Goal: Information Seeking & Learning: Learn about a topic

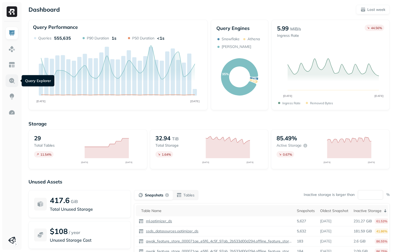
click at [13, 81] on img at bounding box center [11, 80] width 7 height 7
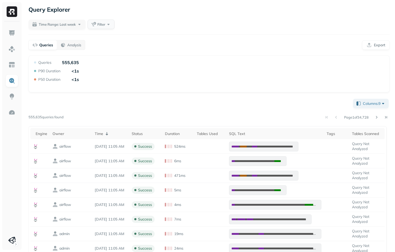
click at [96, 24] on button "Filter" at bounding box center [101, 25] width 27 height 10
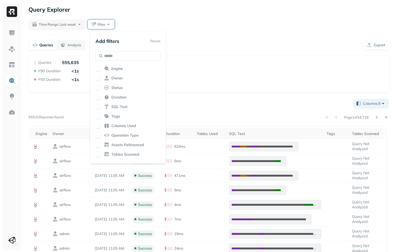
click at [102, 69] on div "Engine" at bounding box center [128, 68] width 65 height 5
click at [220, 60] on div "Query Performance Queries 555,635 P90 Duration <1s P50 Duration <1s" at bounding box center [209, 74] width 353 height 28
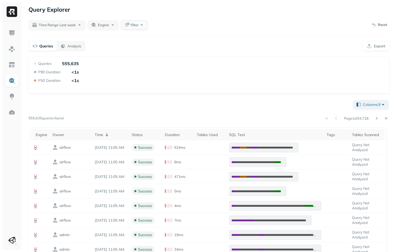
click at [132, 25] on button "Filter" at bounding box center [134, 25] width 27 height 10
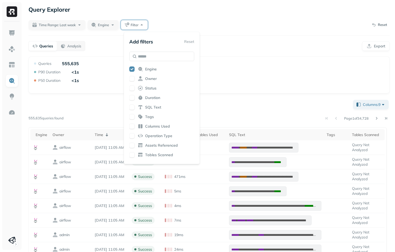
click at [173, 22] on div "Time Range: Last week Engine Filter Reset" at bounding box center [210, 25] width 362 height 11
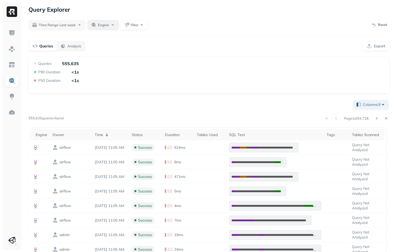
click at [106, 26] on span "Engine" at bounding box center [103, 24] width 11 height 5
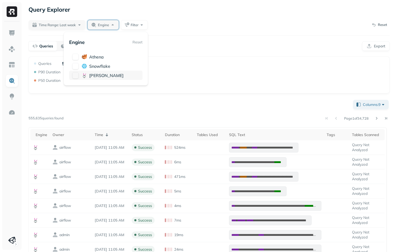
click at [76, 73] on button "button" at bounding box center [75, 75] width 6 height 6
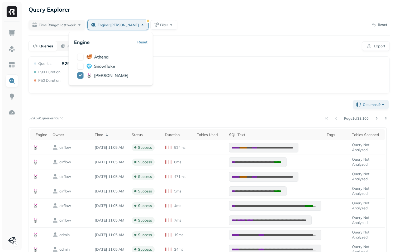
click at [218, 72] on div "Query Performance Queries 529,591 P90 Duration <1s P50 Duration <1s" at bounding box center [209, 75] width 353 height 28
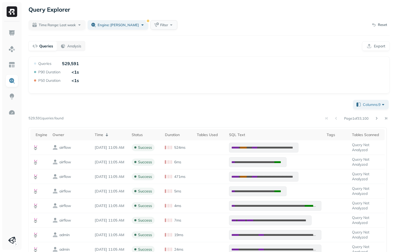
click at [151, 28] on button "Filter" at bounding box center [164, 25] width 27 height 10
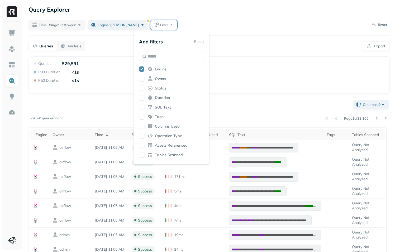
click at [160, 87] on span "Status" at bounding box center [160, 88] width 11 height 5
click at [255, 62] on div "Query Performance Queries 529,591 P90 Duration <1s P50 Duration <1s" at bounding box center [209, 75] width 353 height 28
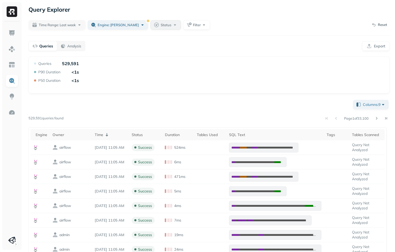
click at [161, 26] on span "Status" at bounding box center [166, 24] width 11 height 5
click at [116, 87] on button "button" at bounding box center [119, 89] width 6 height 6
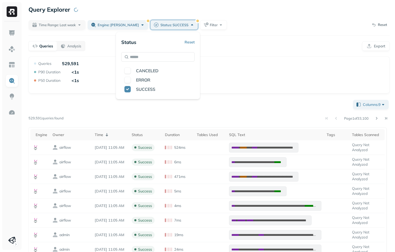
click at [92, 70] on div "Query Performance Queries 529,591 P90 Duration <1s P50 Duration <1s" at bounding box center [209, 75] width 353 height 28
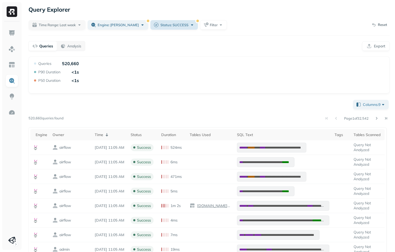
click at [161, 27] on span "Status: SUCCESS" at bounding box center [175, 24] width 28 height 5
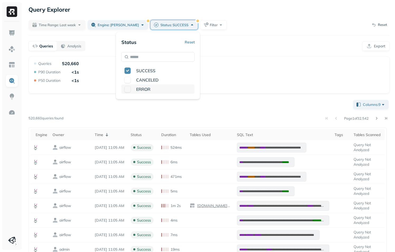
click at [128, 88] on button "button" at bounding box center [128, 89] width 6 height 6
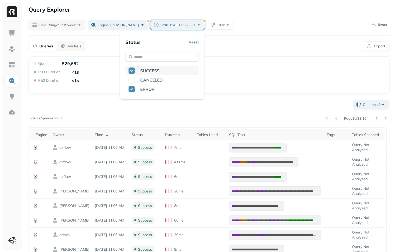
click at [134, 70] on button "button" at bounding box center [132, 70] width 6 height 6
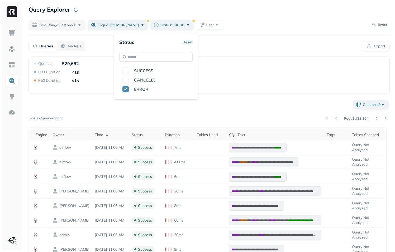
click at [110, 66] on div "Query Performance Queries 529,652 P90 Duration <1s P50 Duration <1s" at bounding box center [209, 75] width 353 height 28
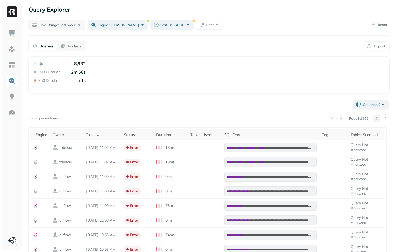
click at [376, 118] on button at bounding box center [376, 117] width 7 height 7
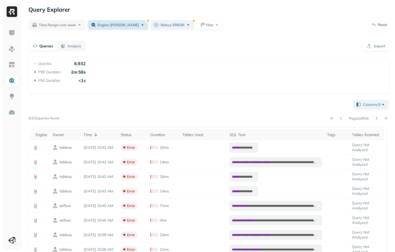
click at [122, 27] on span "Engine: [PERSON_NAME]" at bounding box center [118, 24] width 41 height 5
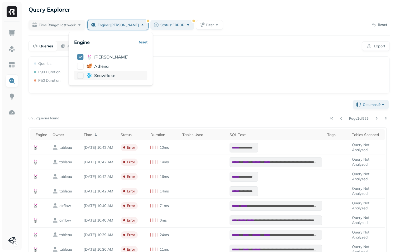
click at [80, 77] on button "button" at bounding box center [80, 75] width 6 height 6
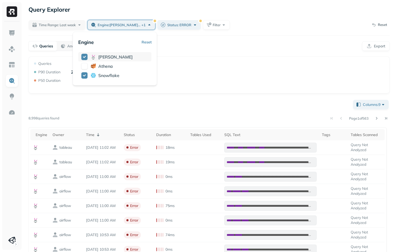
click at [85, 55] on button "button" at bounding box center [84, 57] width 6 height 6
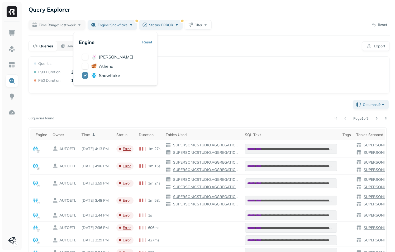
click at [205, 64] on div "Query Performance Queries 66 P90 Duration 37s P50 Duration 11s" at bounding box center [209, 75] width 353 height 28
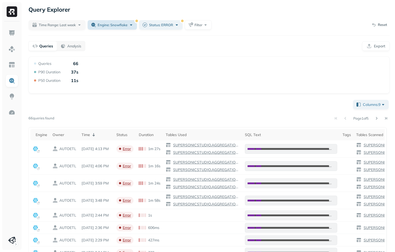
click at [116, 24] on span "Engine: snowflake" at bounding box center [113, 24] width 30 height 5
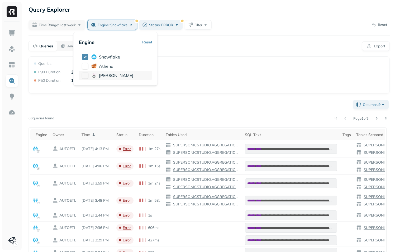
click at [83, 77] on button "button" at bounding box center [85, 75] width 6 height 6
click at [87, 54] on button "button" at bounding box center [89, 57] width 6 height 6
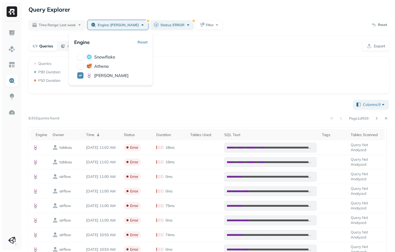
click at [193, 66] on div "Query Performance Queries 8,932 P90 Duration 2m 58s P50 Duration <1s" at bounding box center [209, 75] width 353 height 28
